Goal: Task Accomplishment & Management: Manage account settings

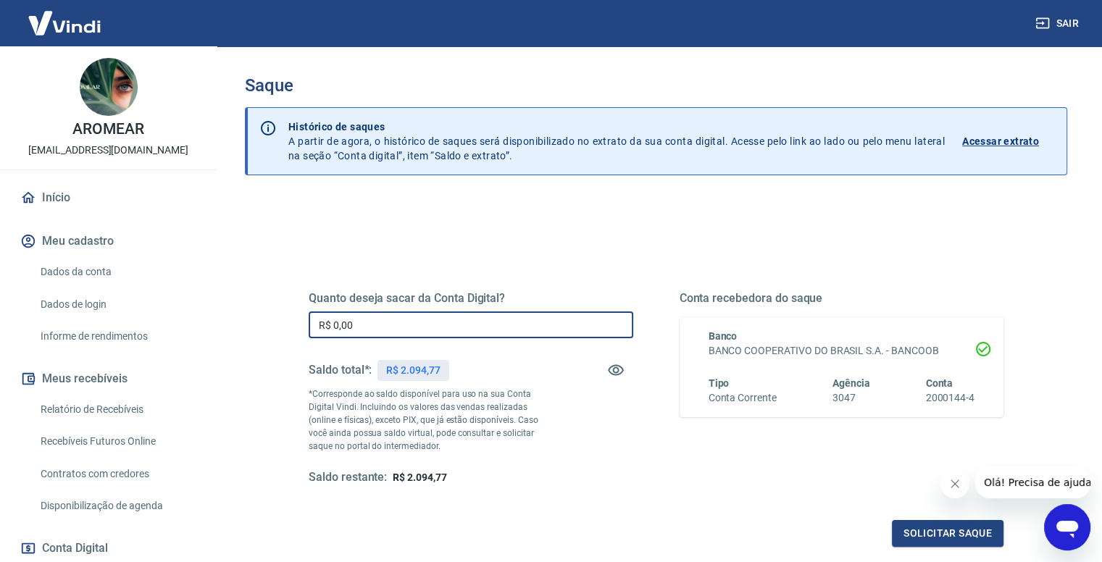
click at [457, 320] on input "R$ 0,00" at bounding box center [471, 325] width 325 height 27
type input "R$ 2.094,77"
click at [935, 534] on button "Solicitar saque" at bounding box center [948, 533] width 112 height 27
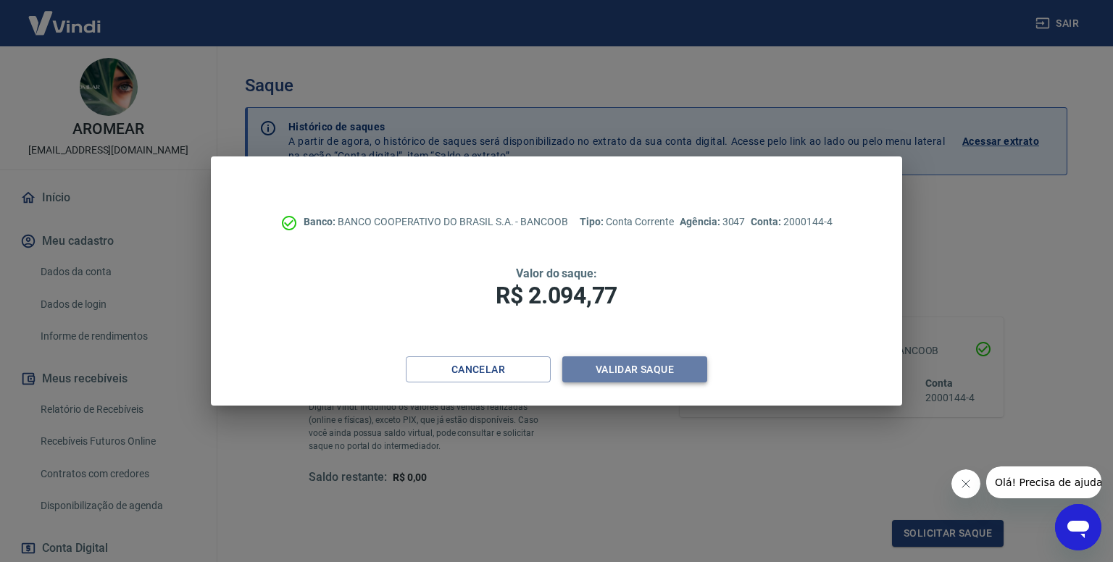
click at [627, 370] on button "Validar saque" at bounding box center [634, 370] width 145 height 27
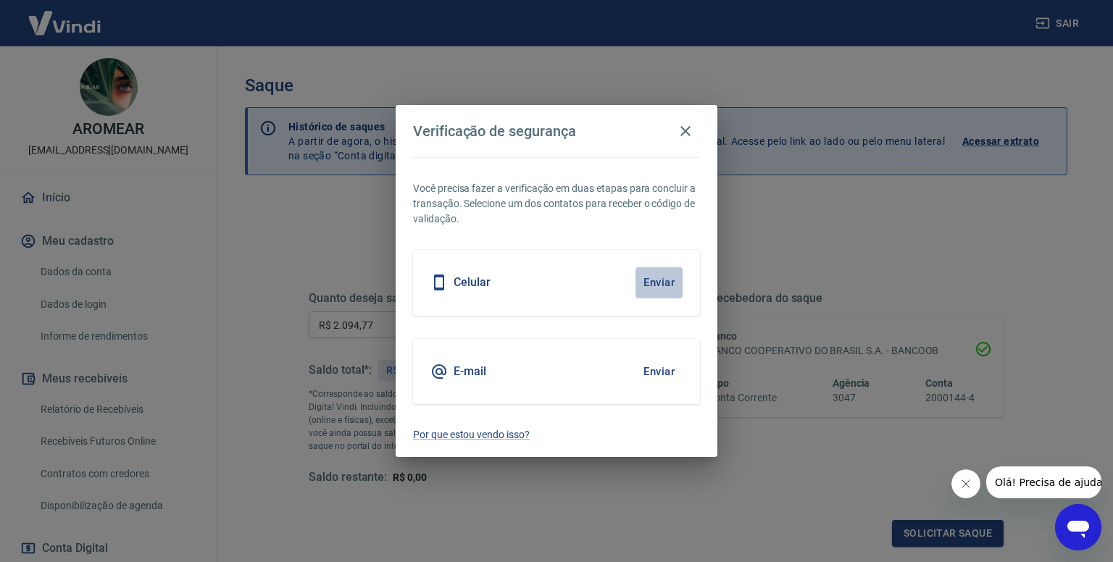
click at [636, 274] on button "Enviar" at bounding box center [659, 282] width 47 height 30
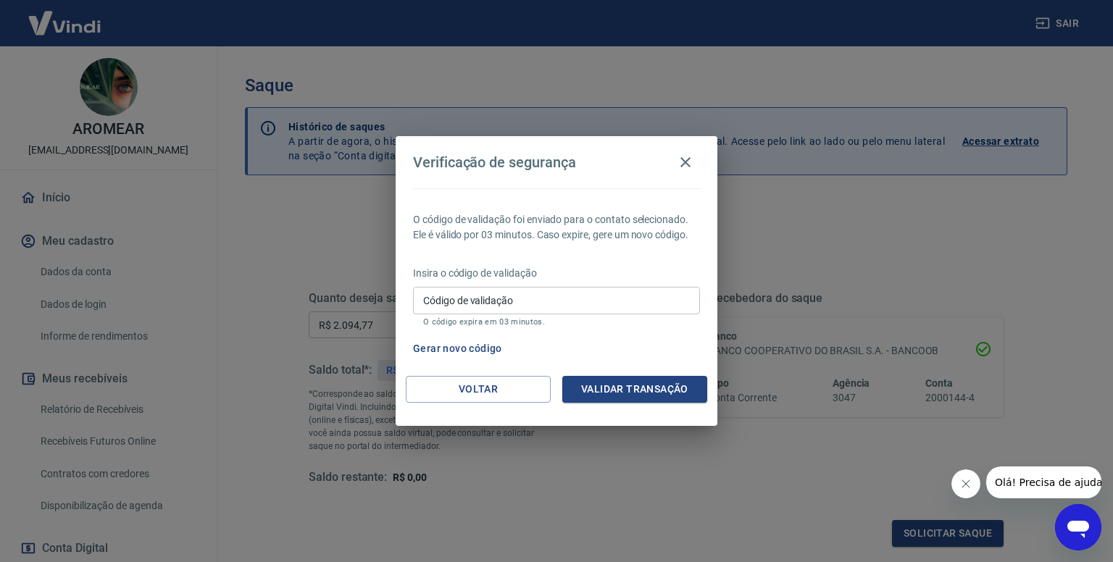
click at [620, 299] on input "Código de validação" at bounding box center [556, 300] width 287 height 27
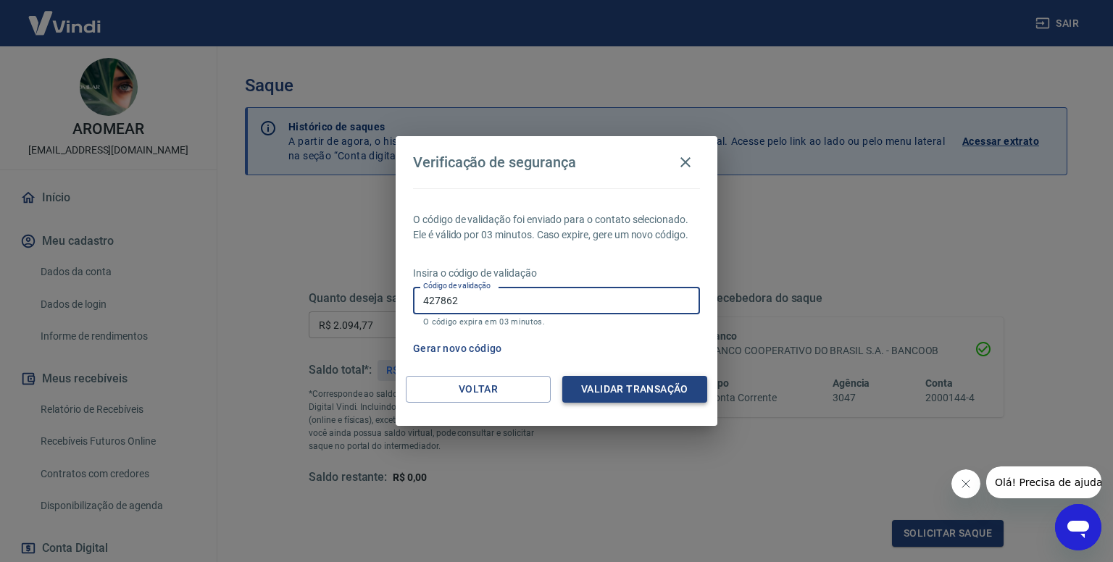
type input "427862"
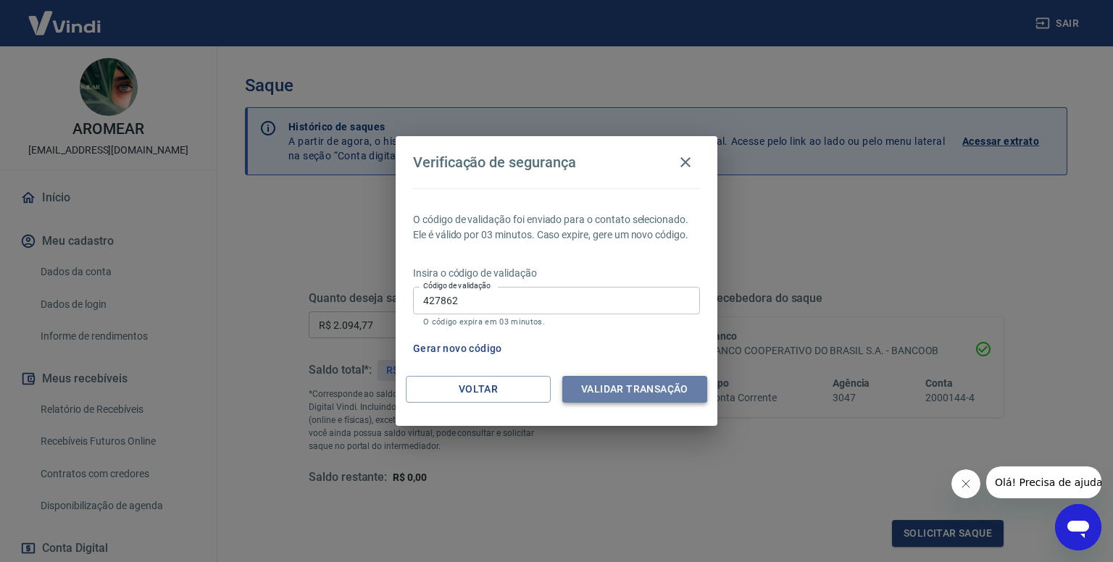
click at [609, 386] on button "Validar transação" at bounding box center [634, 389] width 145 height 27
